Goal: Book appointment/travel/reservation

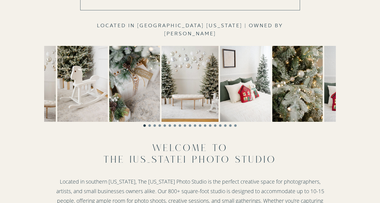
scroll to position [143, 0]
click at [261, 72] on img at bounding box center [245, 84] width 51 height 76
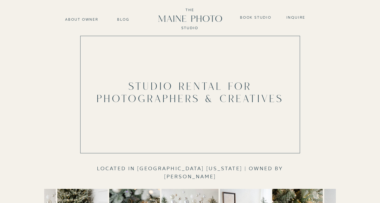
scroll to position [0, 0]
click at [255, 18] on nav "Book Studio" at bounding box center [255, 17] width 35 height 4
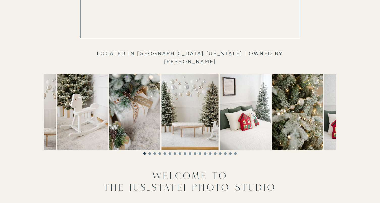
scroll to position [115, 0]
click at [332, 107] on img at bounding box center [349, 112] width 51 height 76
click at [148, 152] on ol at bounding box center [190, 152] width 292 height 5
click at [151, 154] on li "Page dot 2" at bounding box center [149, 153] width 3 height 3
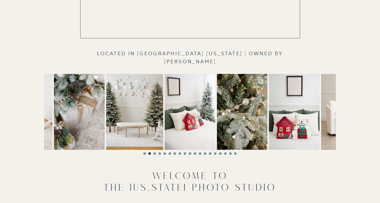
click at [155, 154] on li "Page dot 3" at bounding box center [154, 153] width 3 height 3
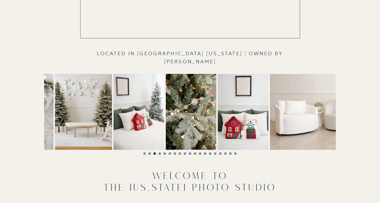
click at [160, 155] on li "Page dot 4" at bounding box center [159, 153] width 3 height 3
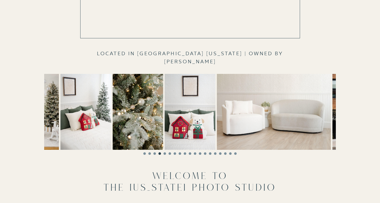
click at [169, 153] on li "Page dot 6" at bounding box center [169, 153] width 3 height 3
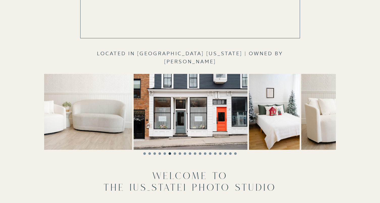
click at [173, 153] on ol at bounding box center [190, 152] width 292 height 5
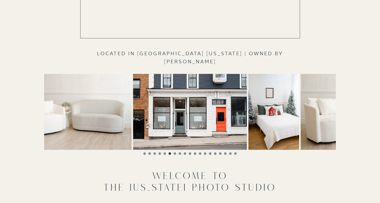
click at [191, 152] on ol at bounding box center [190, 152] width 292 height 5
click at [200, 152] on li "Page dot 12" at bounding box center [200, 153] width 3 height 3
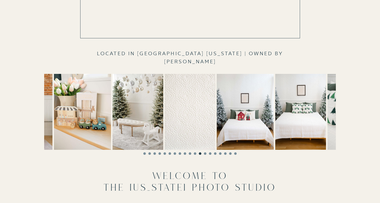
click at [208, 154] on ol at bounding box center [190, 152] width 292 height 5
click at [209, 153] on li "Page dot 14" at bounding box center [210, 153] width 3 height 3
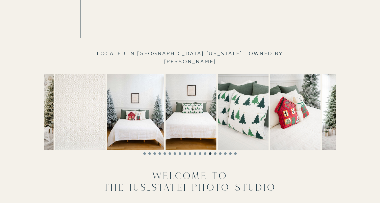
click at [214, 153] on li "Page dot 15" at bounding box center [215, 153] width 3 height 3
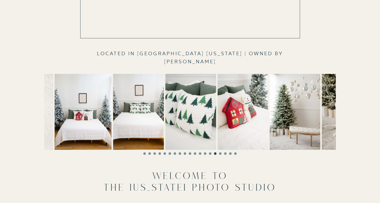
click at [219, 154] on li "Page dot 16" at bounding box center [220, 153] width 3 height 3
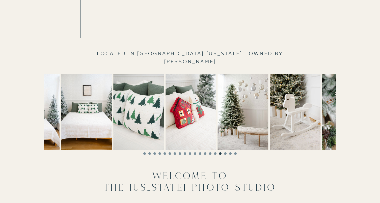
click at [220, 154] on li "Page dot 16" at bounding box center [220, 153] width 3 height 3
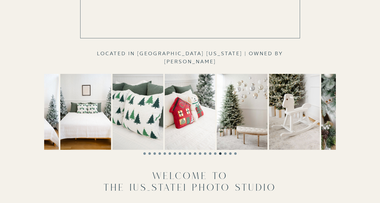
click at [224, 154] on ol at bounding box center [190, 152] width 292 height 5
click at [226, 153] on ol at bounding box center [190, 152] width 292 height 5
click at [226, 153] on li "Page dot 17" at bounding box center [225, 153] width 3 height 3
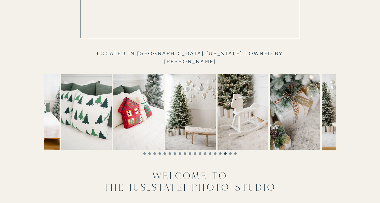
click at [226, 153] on ol at bounding box center [190, 152] width 292 height 5
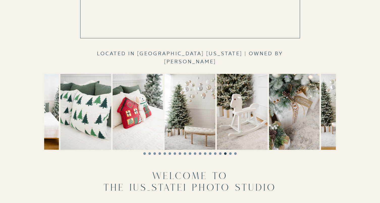
click at [232, 153] on ol at bounding box center [190, 152] width 292 height 5
click at [228, 154] on ol at bounding box center [190, 152] width 292 height 5
click at [231, 154] on li "Page dot 18" at bounding box center [230, 153] width 3 height 3
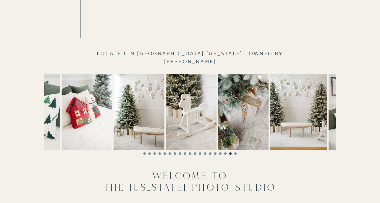
click at [235, 154] on li "Page dot 19" at bounding box center [235, 153] width 3 height 3
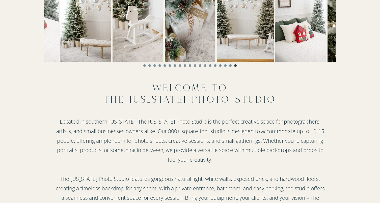
scroll to position [207, 0]
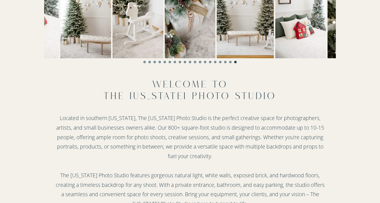
click at [145, 63] on li "Page dot 1" at bounding box center [144, 62] width 3 height 3
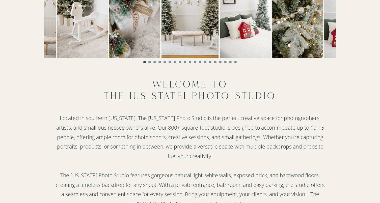
click at [148, 62] on ol at bounding box center [190, 60] width 292 height 5
click at [150, 63] on li "Page dot 2" at bounding box center [149, 62] width 3 height 3
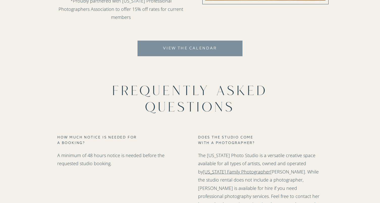
scroll to position [646, 0]
